Goal: Information Seeking & Learning: Learn about a topic

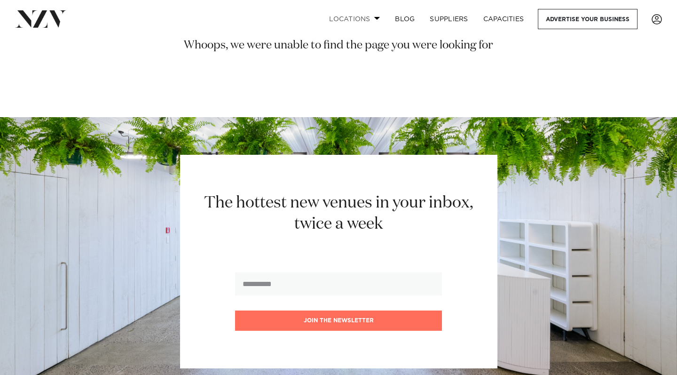
click at [351, 20] on link "Locations" at bounding box center [355, 19] width 66 height 20
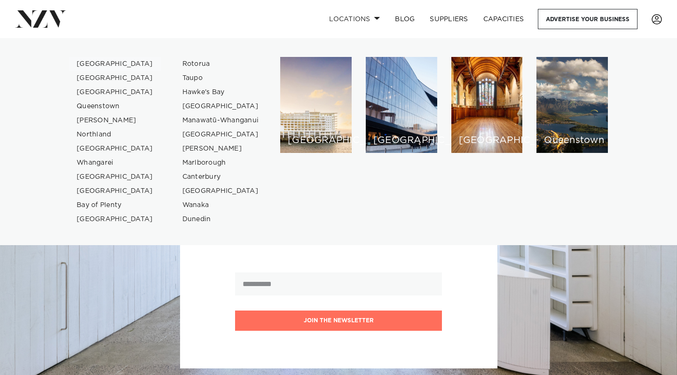
click at [109, 64] on link "[GEOGRAPHIC_DATA]" at bounding box center [115, 64] width 92 height 14
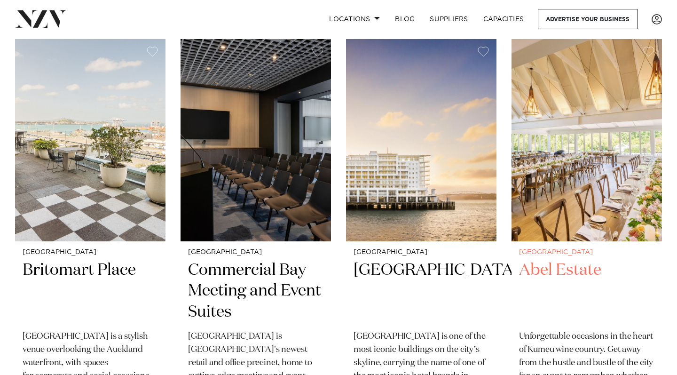
scroll to position [2828, 0]
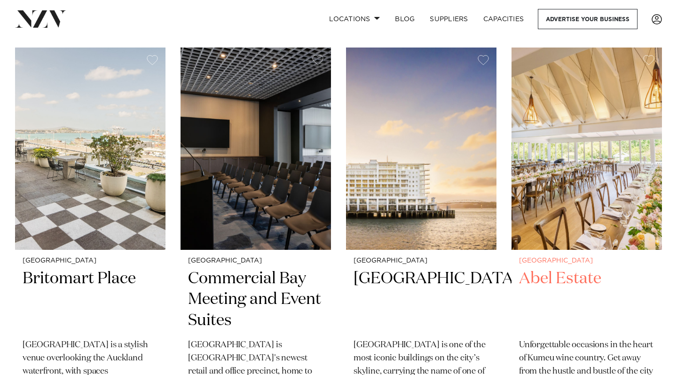
click at [562, 268] on h2 "Abel Estate" at bounding box center [586, 299] width 135 height 63
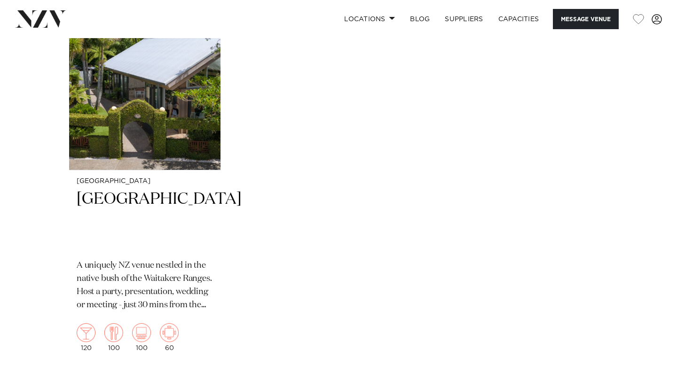
scroll to position [1949, 0]
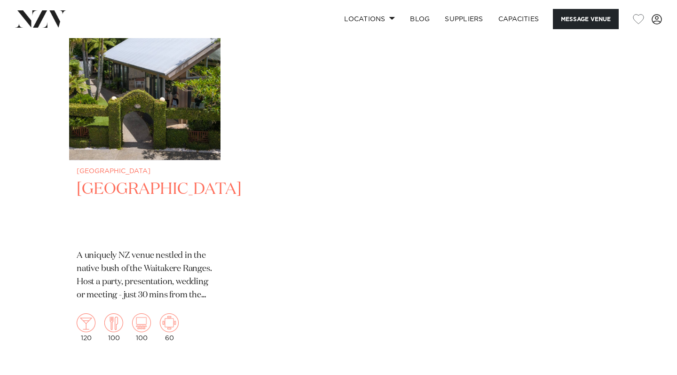
click at [155, 138] on img "1 / 1" at bounding box center [144, 58] width 151 height 203
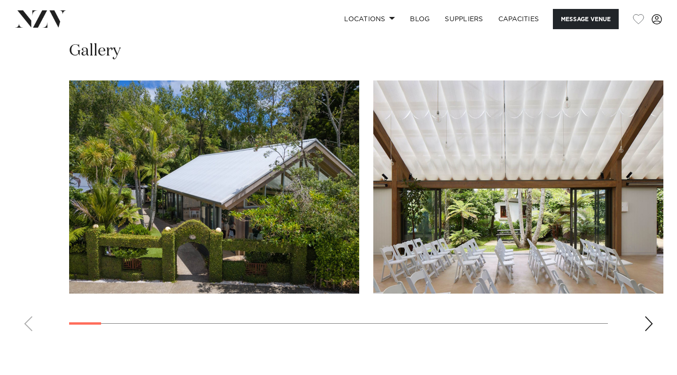
scroll to position [1199, 0]
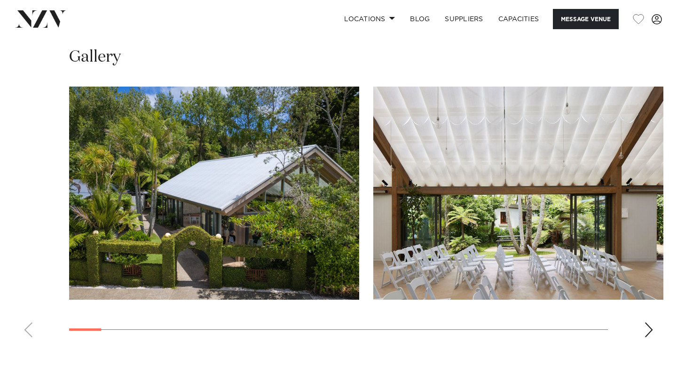
click at [647, 290] on swiper-container at bounding box center [338, 216] width 677 height 258
click at [647, 322] on div "Next slide" at bounding box center [648, 329] width 9 height 15
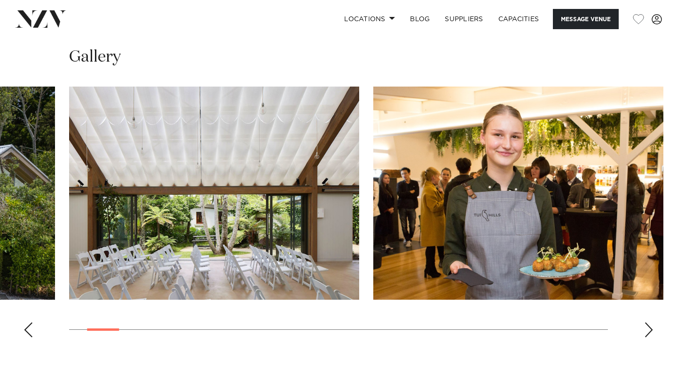
click at [647, 322] on div "Next slide" at bounding box center [648, 329] width 9 height 15
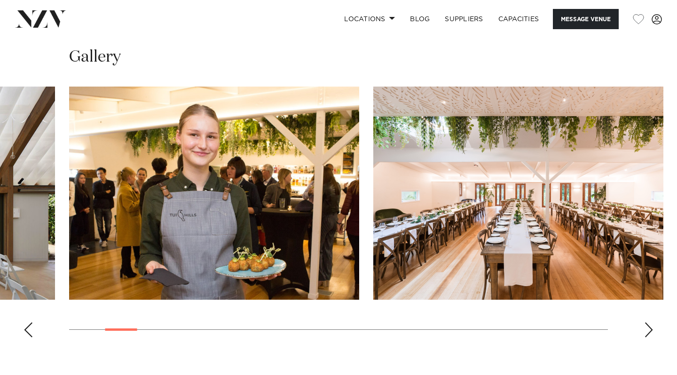
click at [647, 322] on div "Next slide" at bounding box center [648, 329] width 9 height 15
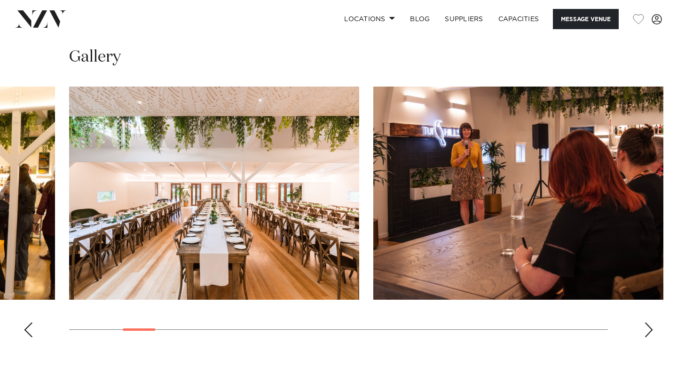
click at [647, 322] on div "Next slide" at bounding box center [648, 329] width 9 height 15
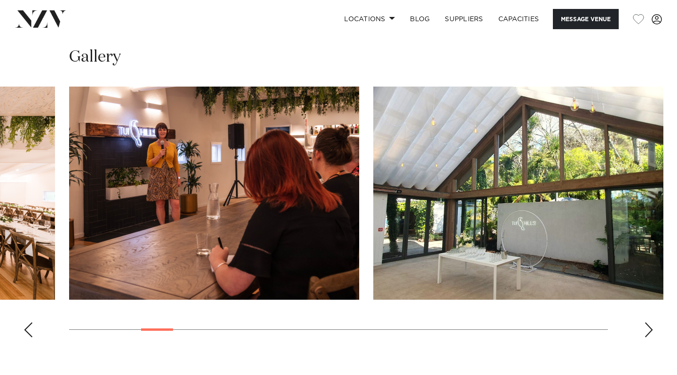
click at [647, 322] on div "Next slide" at bounding box center [648, 329] width 9 height 15
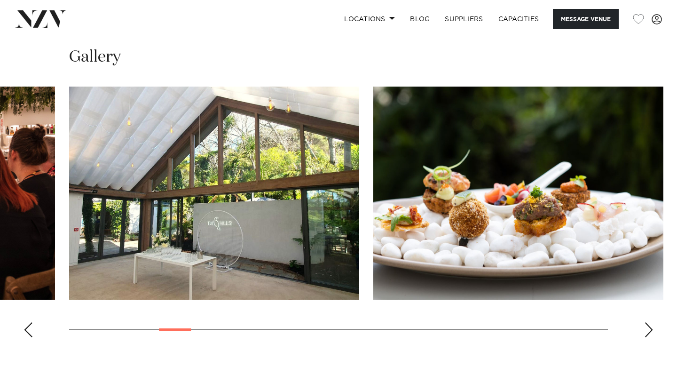
click at [647, 322] on div "Next slide" at bounding box center [648, 329] width 9 height 15
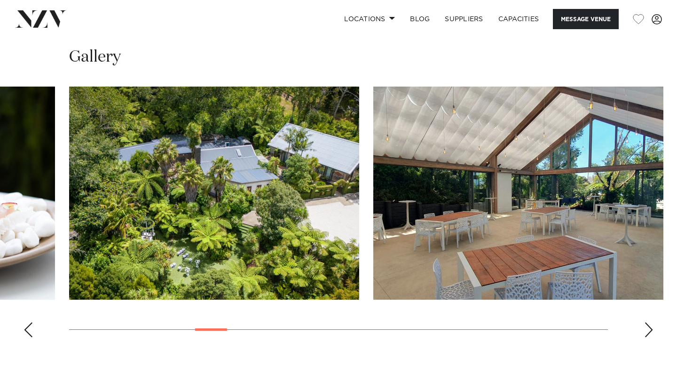
click at [647, 322] on div "Next slide" at bounding box center [648, 329] width 9 height 15
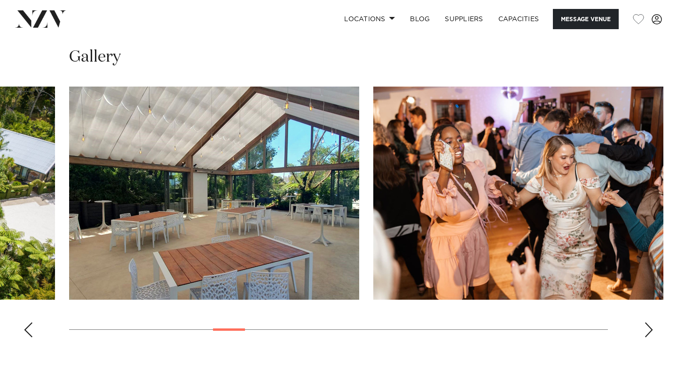
click at [647, 322] on div "Next slide" at bounding box center [648, 329] width 9 height 15
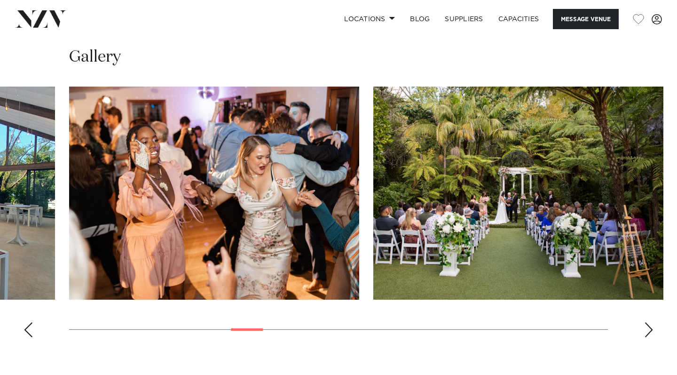
click at [647, 322] on div "Next slide" at bounding box center [648, 329] width 9 height 15
